Goal: Task Accomplishment & Management: Complete application form

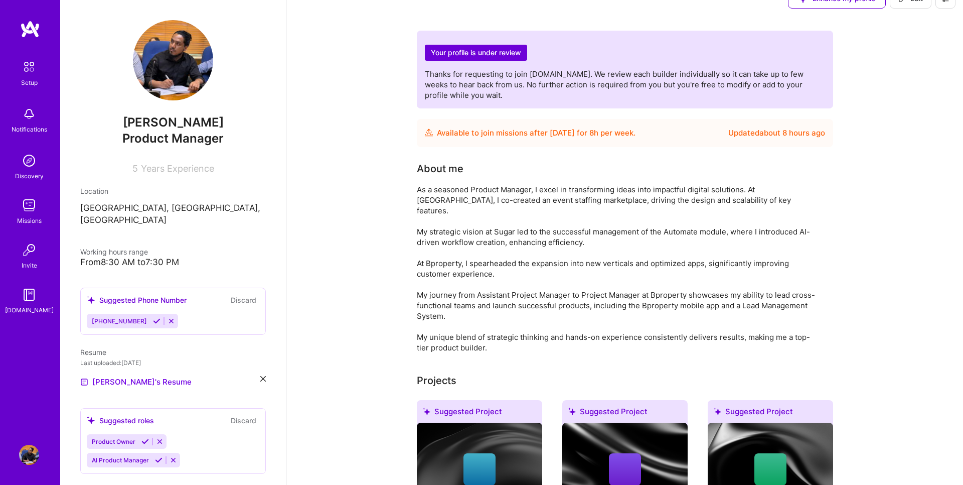
scroll to position [22, 0]
click at [30, 69] on img at bounding box center [29, 66] width 21 height 21
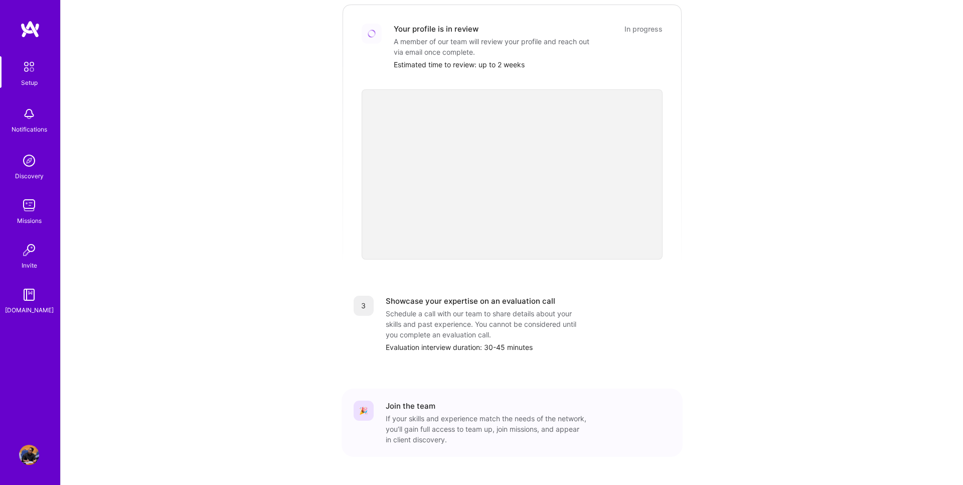
scroll to position [245, 0]
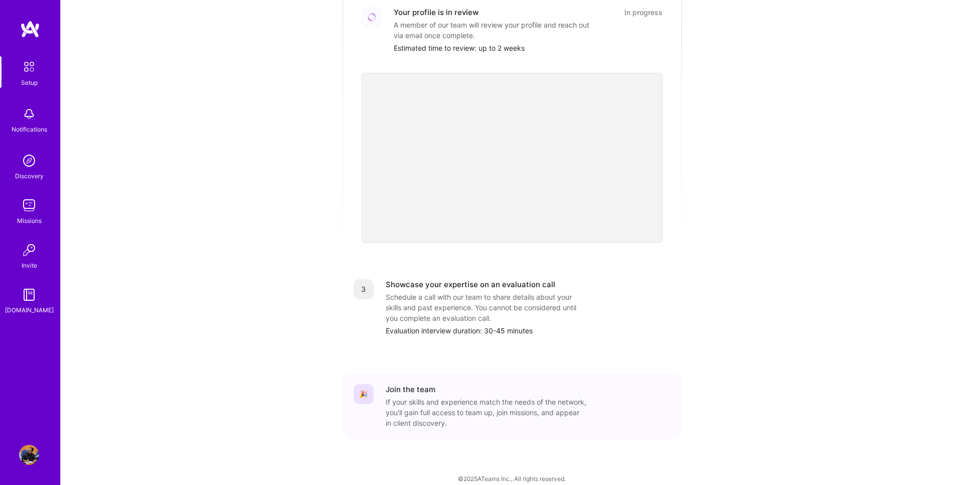
click at [786, 187] on div "Getting started as an A.Team Builder Complete the steps below to request to joi…" at bounding box center [512, 126] width 622 height 726
